Goal: Transaction & Acquisition: Purchase product/service

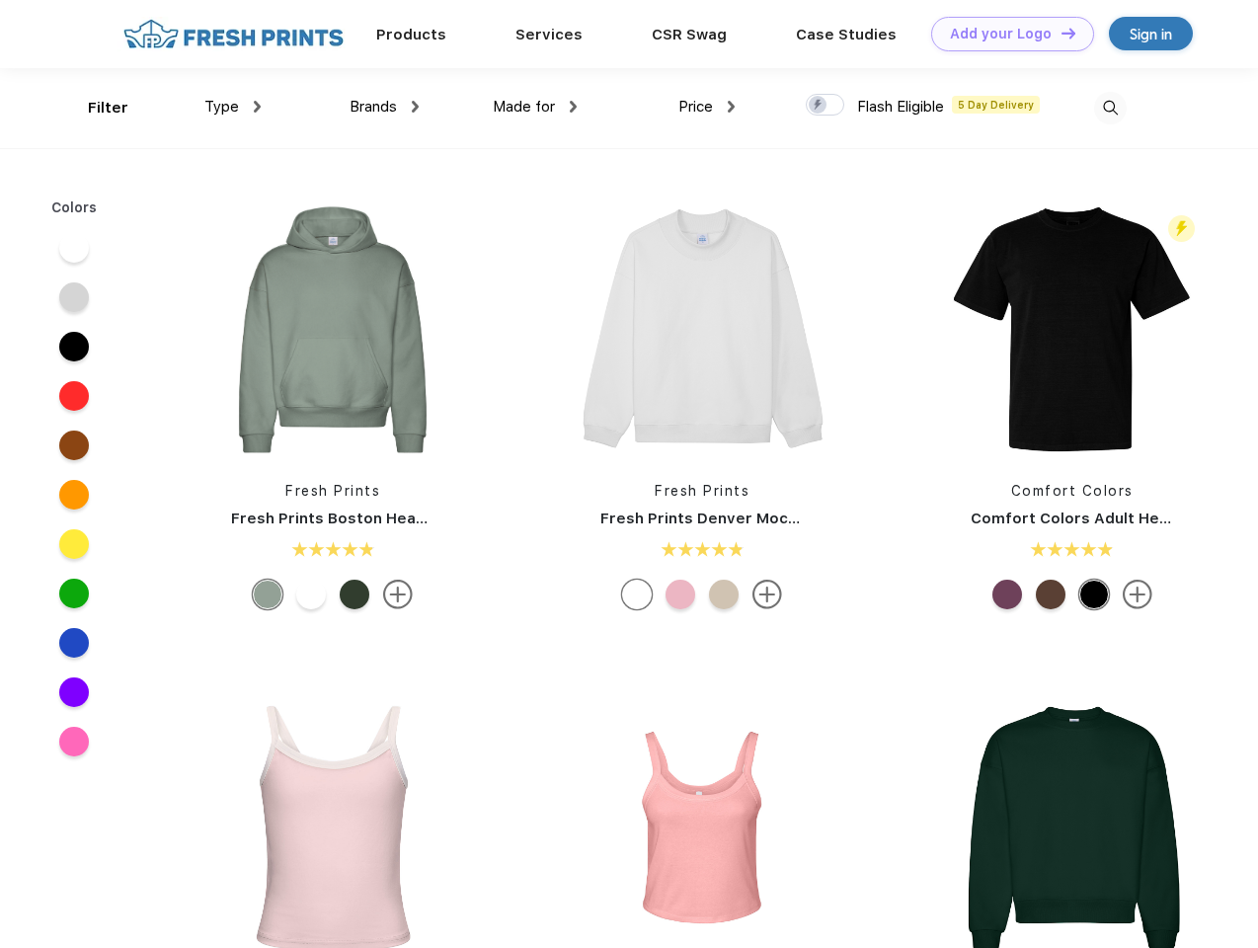
click at [1005, 34] on link "Add your Logo Design Tool" at bounding box center [1012, 34] width 163 height 35
click at [0, 0] on div "Design Tool" at bounding box center [0, 0] width 0 height 0
click at [1059, 33] on link "Add your Logo Design Tool" at bounding box center [1012, 34] width 163 height 35
click at [95, 108] on div "Filter" at bounding box center [108, 108] width 40 height 23
click at [233, 107] on span "Type" at bounding box center [221, 107] width 35 height 18
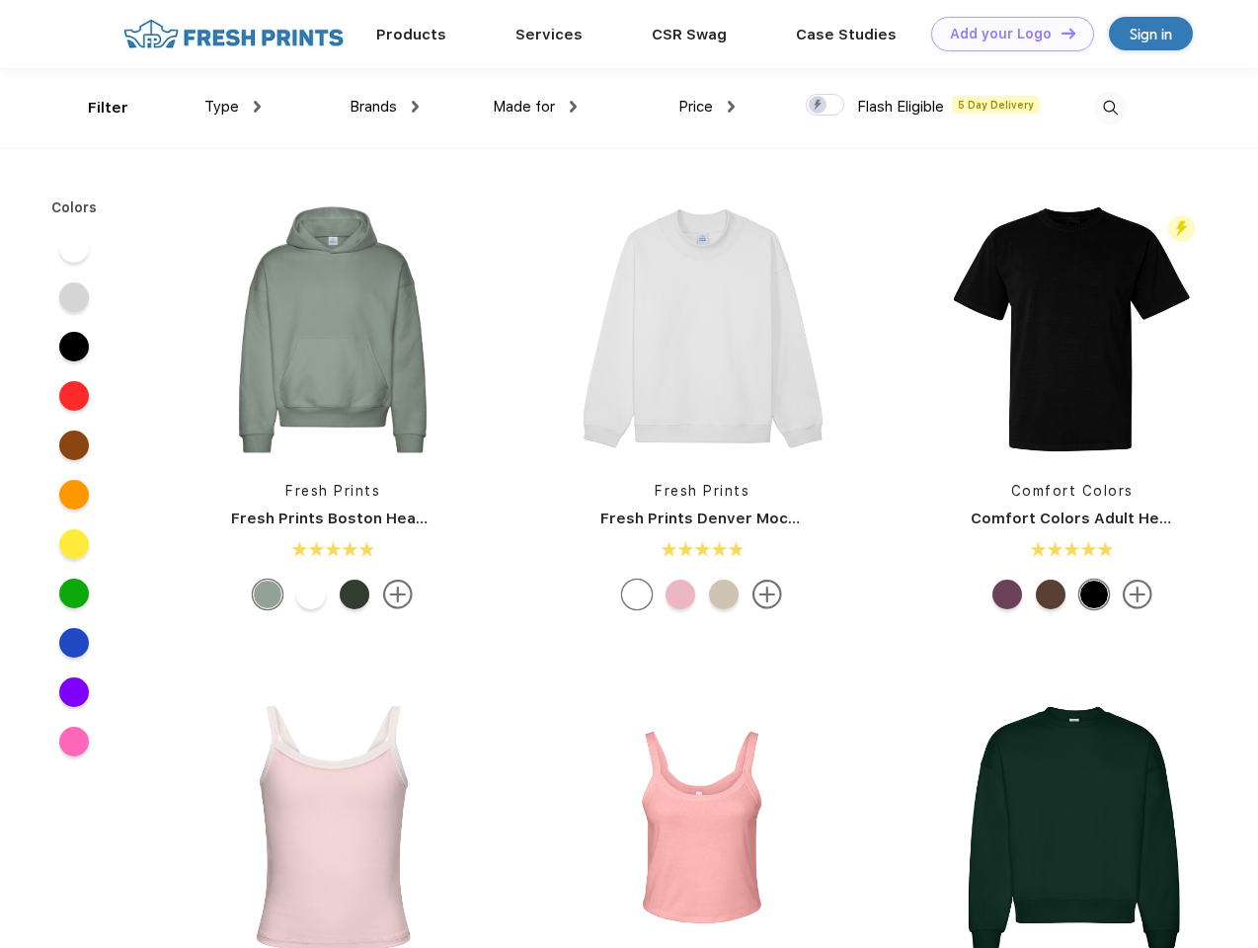
click at [384, 107] on span "Brands" at bounding box center [372, 107] width 47 height 18
click at [535, 107] on span "Made for" at bounding box center [524, 107] width 62 height 18
click at [707, 107] on span "Price" at bounding box center [695, 107] width 35 height 18
click at [825, 106] on div at bounding box center [825, 105] width 39 height 22
click at [818, 106] on input "checkbox" at bounding box center [812, 99] width 13 height 13
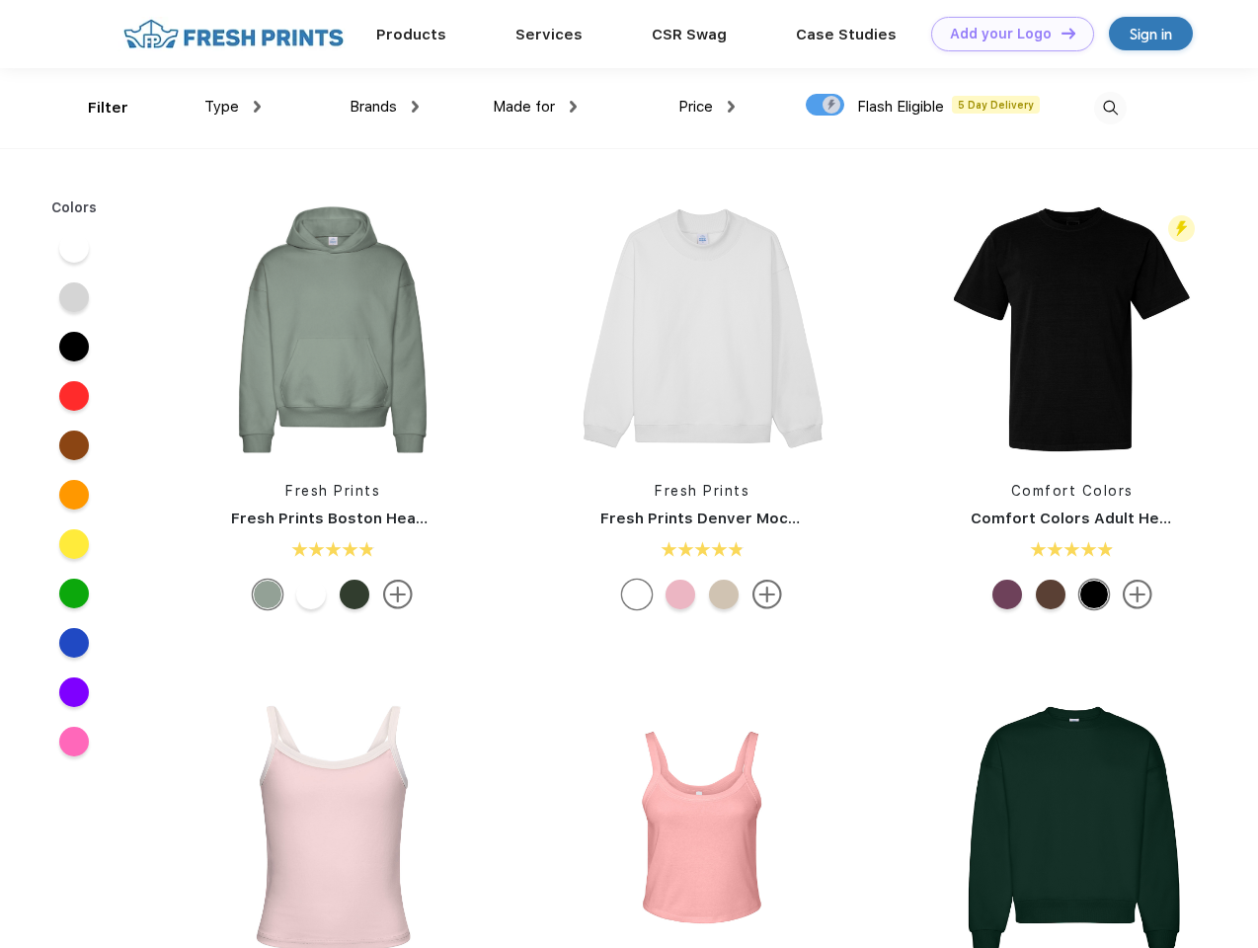
click at [1110, 108] on img at bounding box center [1110, 108] width 33 height 33
